Goal: Communication & Community: Answer question/provide support

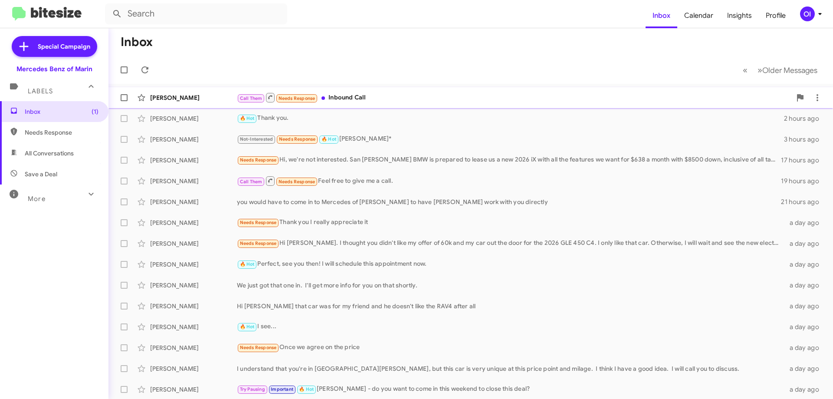
click at [293, 103] on div "[PERSON_NAME] Call Them Needs Response Inbound Call an hour ago" at bounding box center [470, 97] width 711 height 17
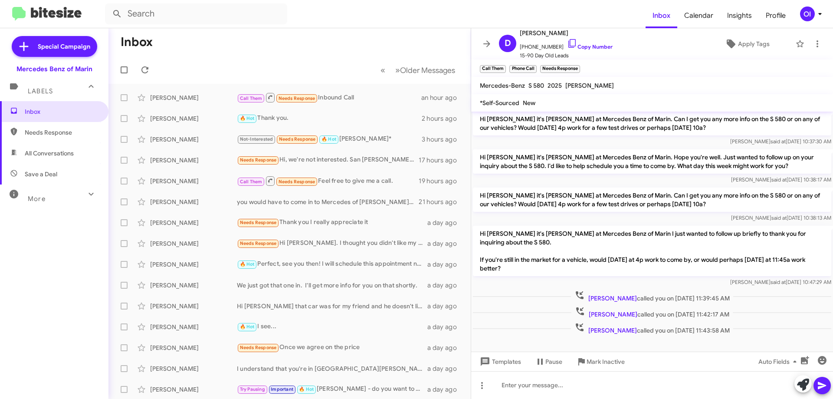
scroll to position [43, 0]
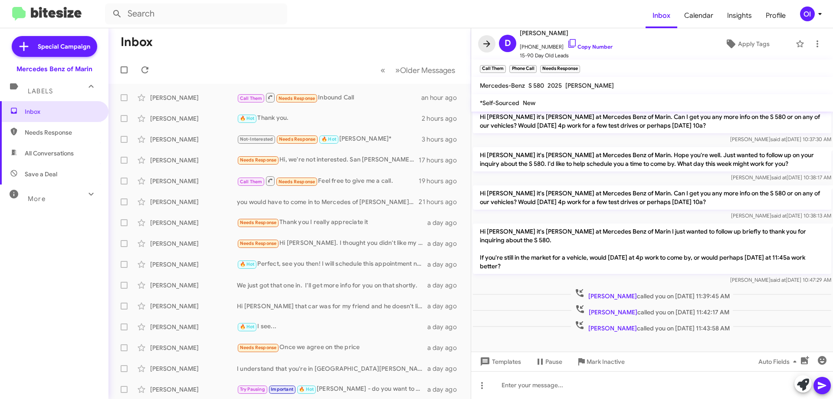
click at [488, 40] on icon at bounding box center [487, 44] width 10 height 10
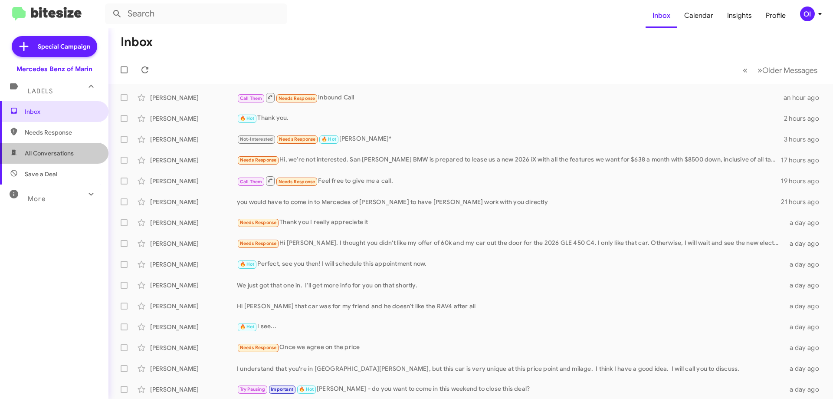
click at [56, 151] on span "All Conversations" at bounding box center [49, 153] width 49 height 9
type input "in:all-conversations"
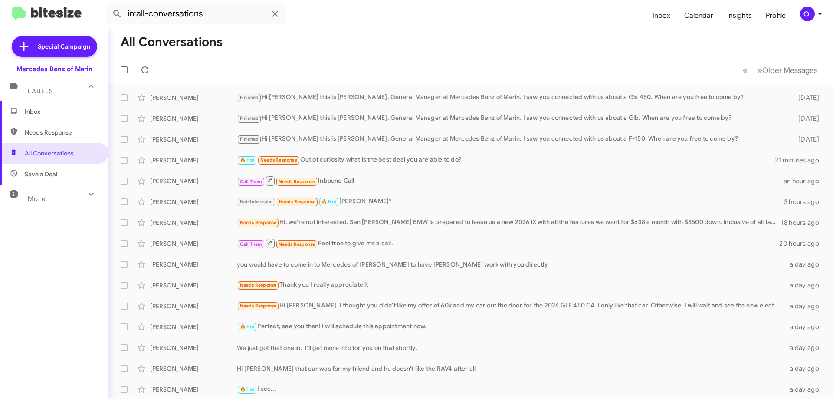
click at [46, 111] on span "Inbox" at bounding box center [62, 111] width 74 height 9
